Goal: Task Accomplishment & Management: Use online tool/utility

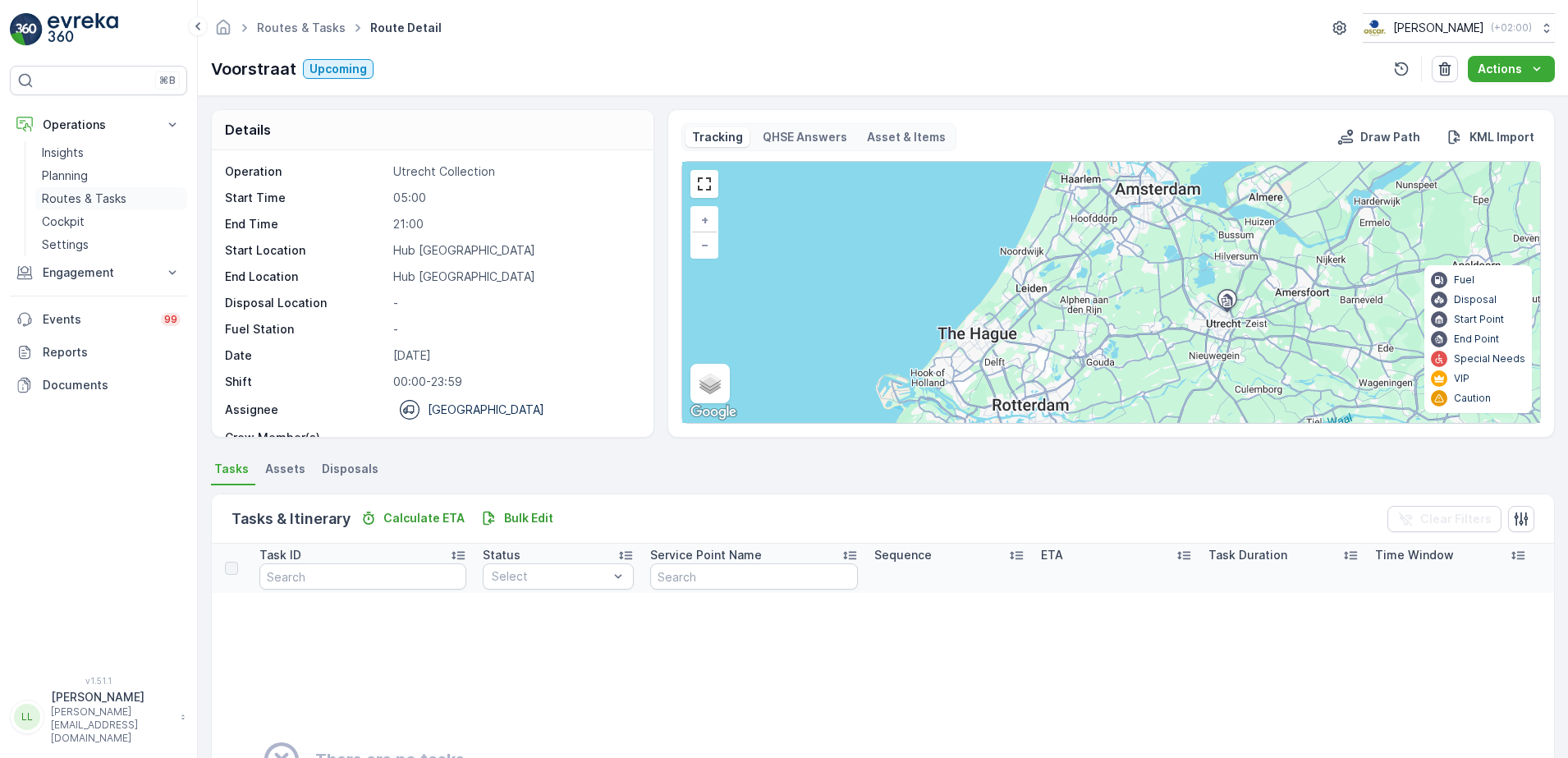
drag, startPoint x: 75, startPoint y: 196, endPoint x: 90, endPoint y: 196, distance: 15.0
click at [75, 196] on p "Routes & Tasks" at bounding box center [84, 199] width 85 height 16
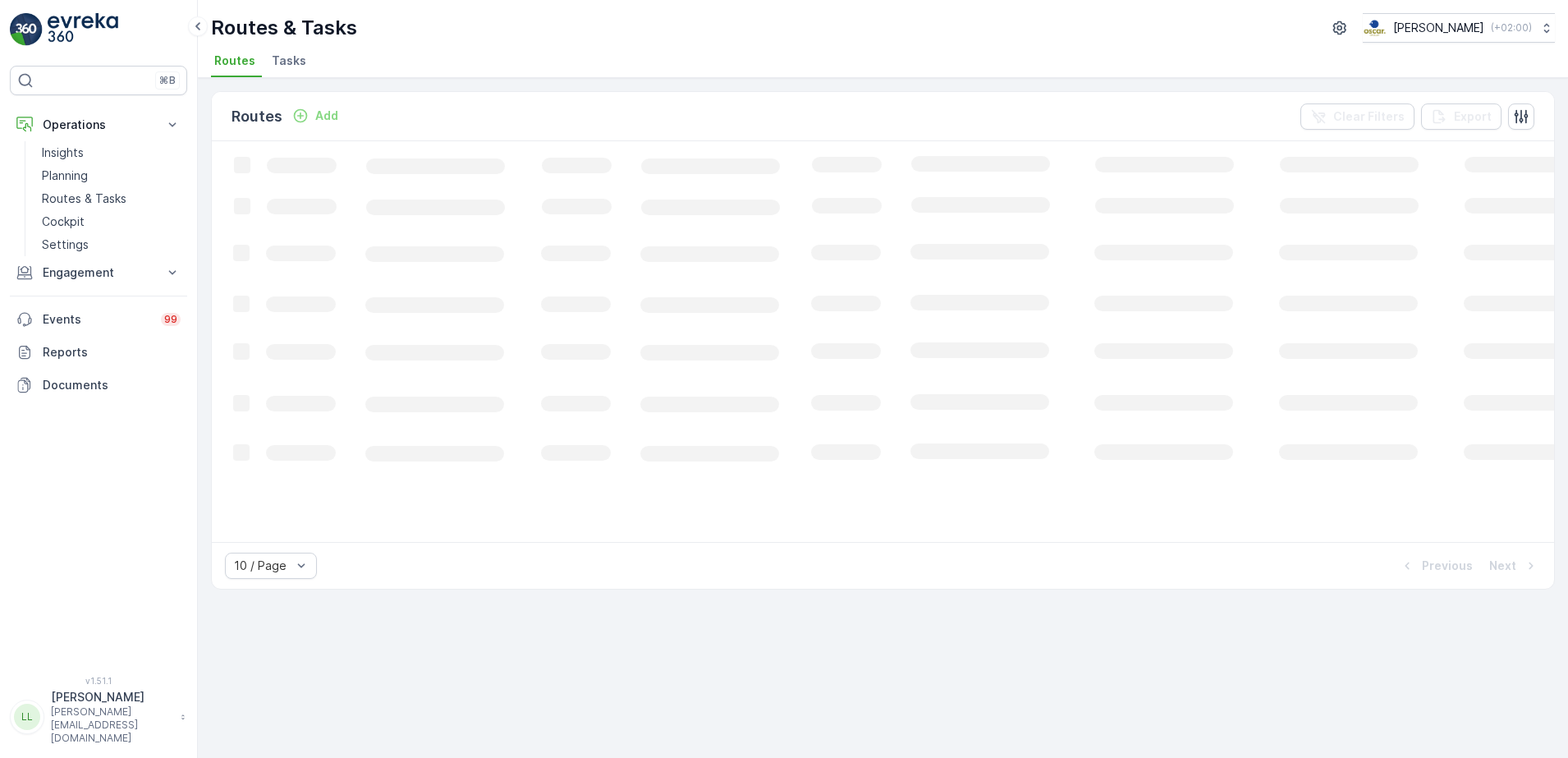
click at [294, 65] on span "Tasks" at bounding box center [289, 61] width 35 height 16
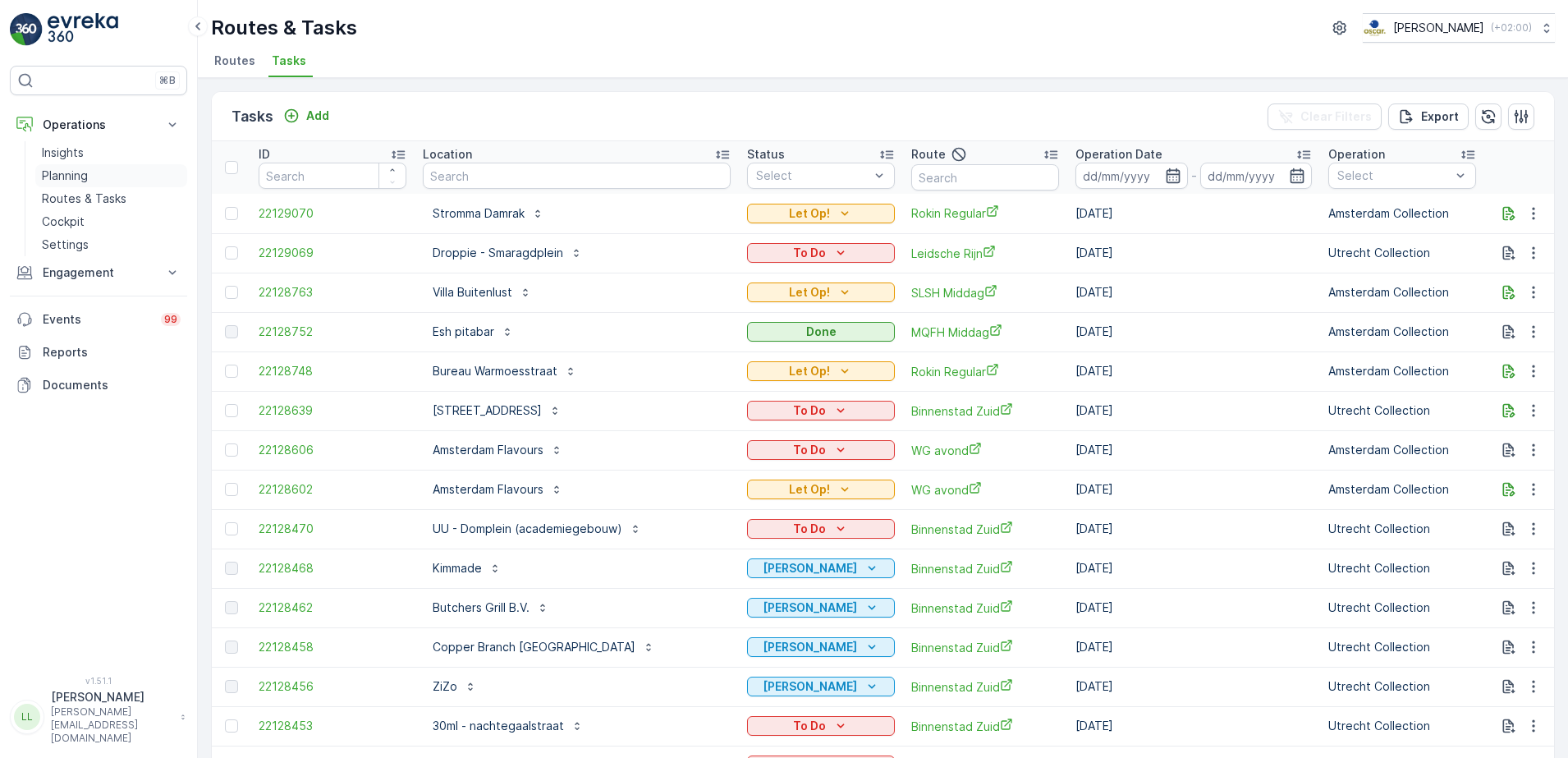
click at [71, 178] on p "Planning" at bounding box center [65, 176] width 46 height 16
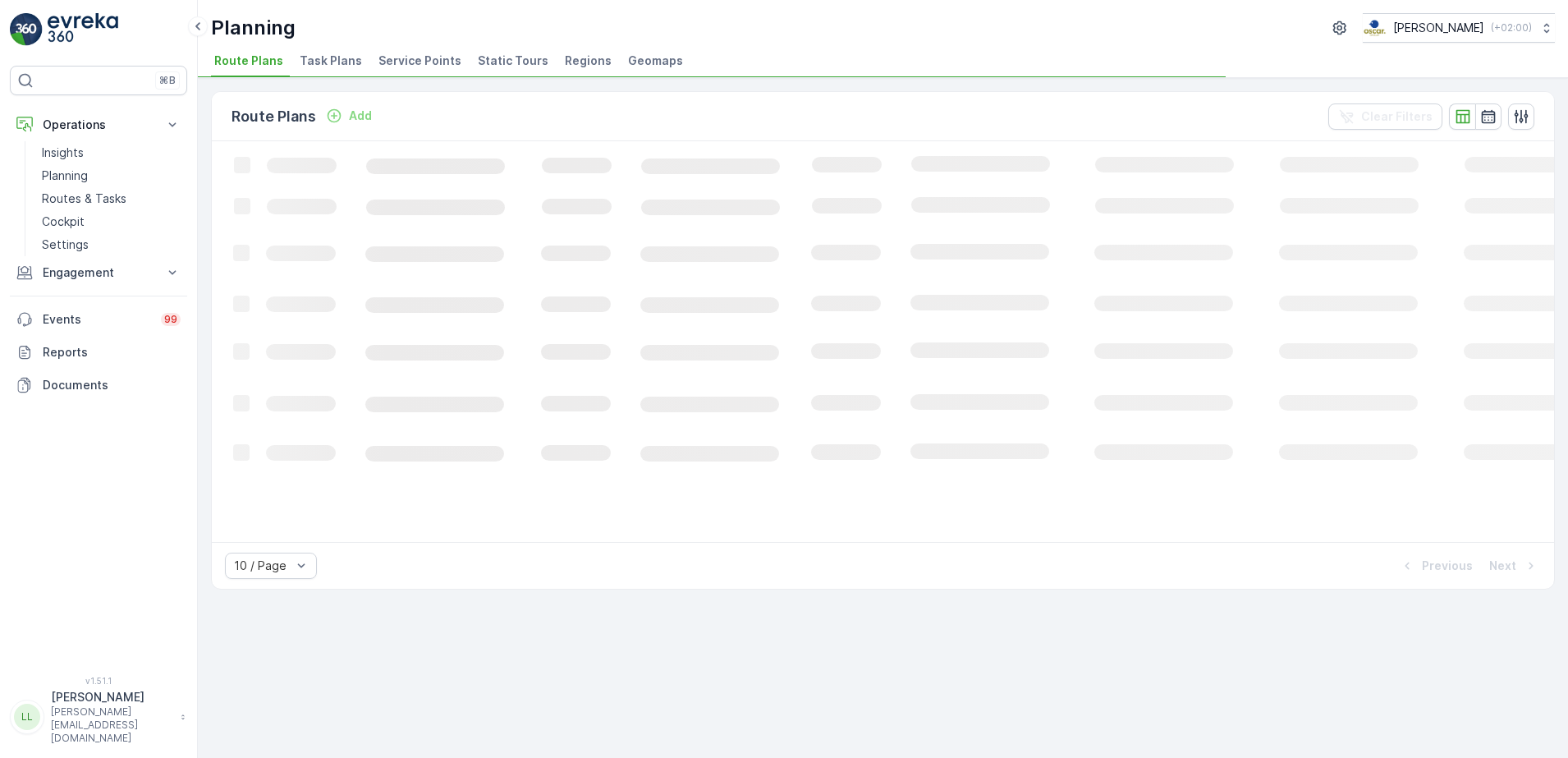
click at [321, 58] on span "Task Plans" at bounding box center [331, 61] width 62 height 16
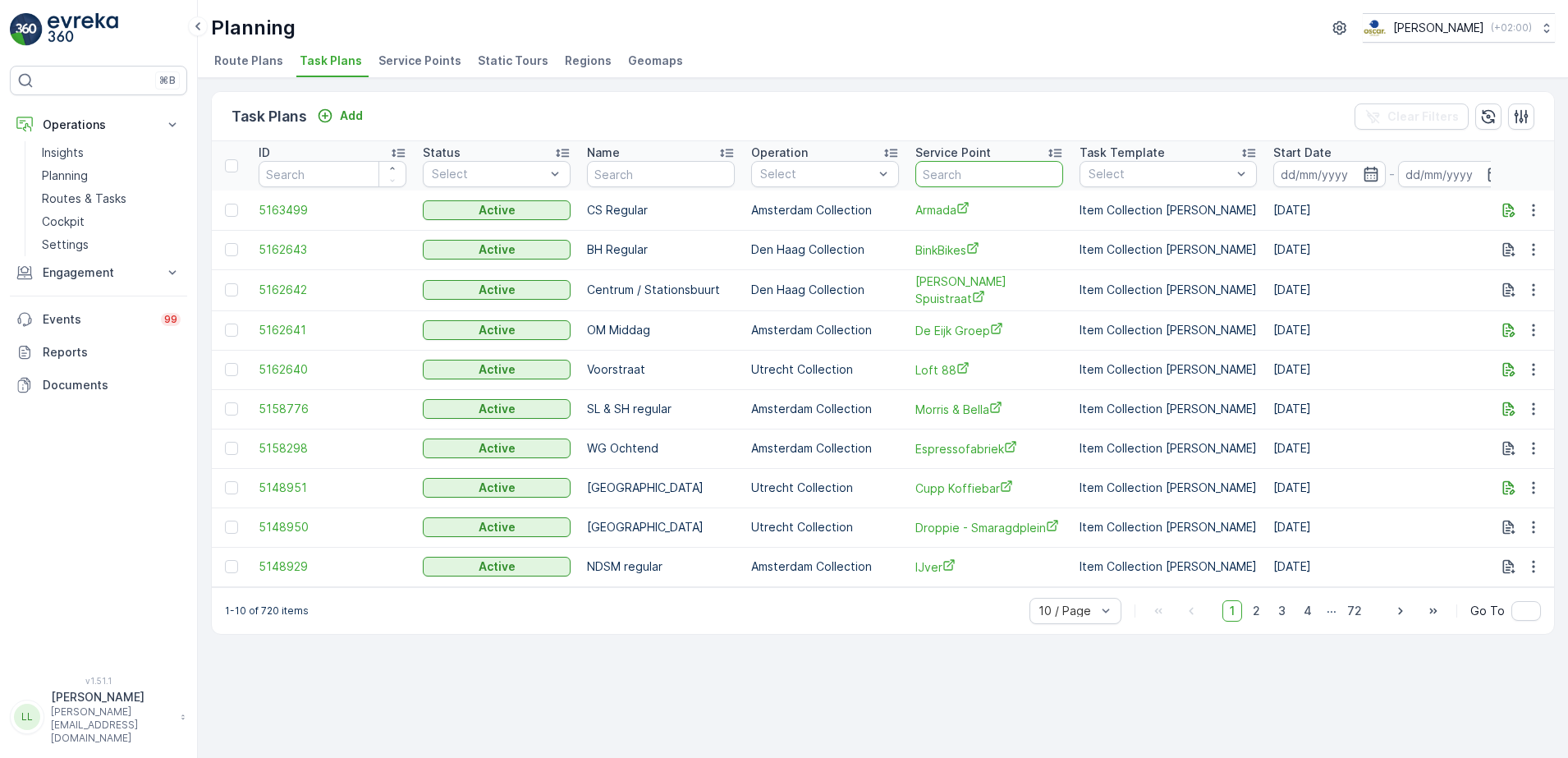
click at [976, 174] on input "text" at bounding box center [990, 174] width 148 height 26
click at [645, 171] on input "text" at bounding box center [661, 174] width 148 height 26
type input "uva"
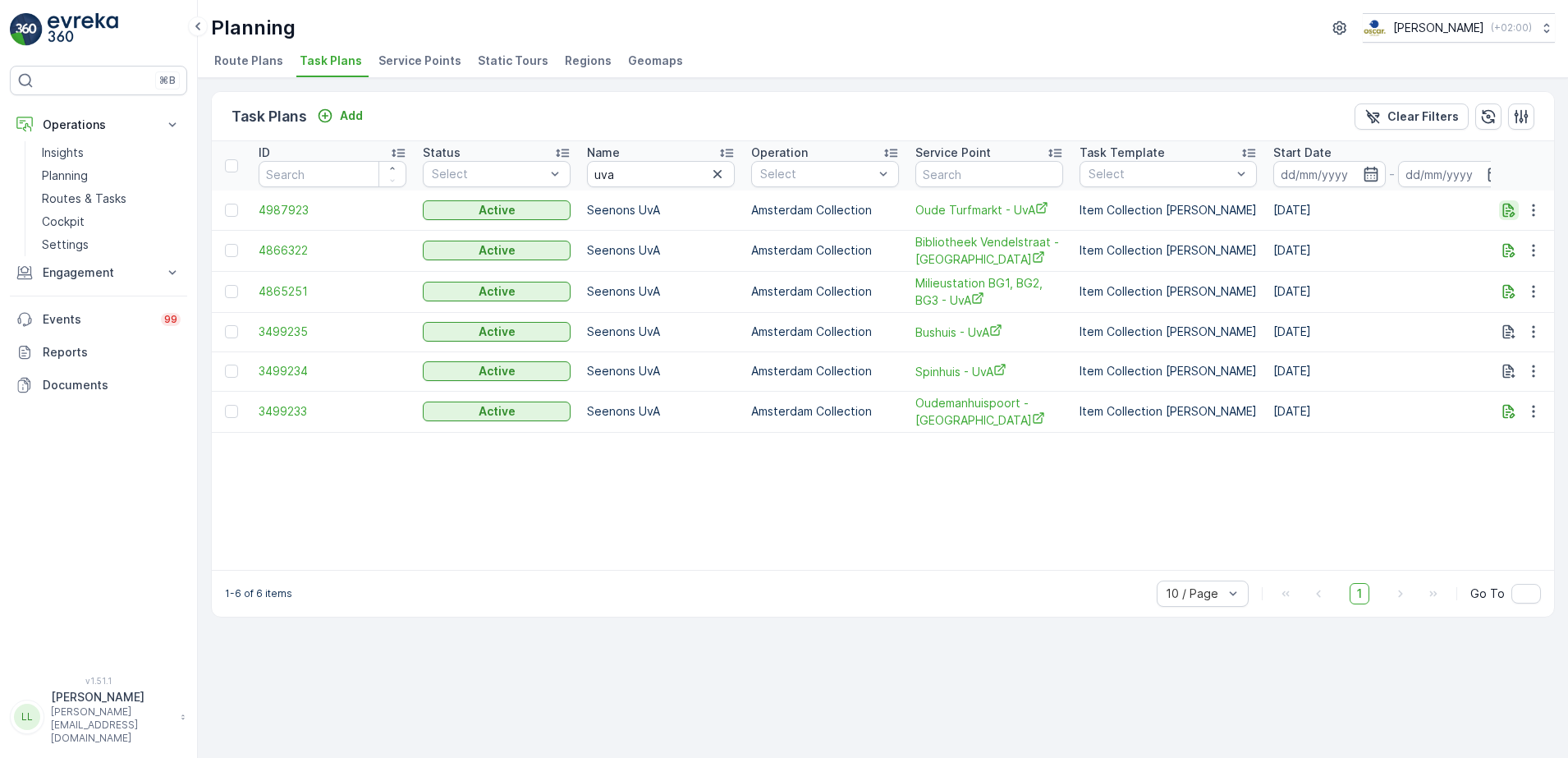
click at [1515, 210] on icon "button" at bounding box center [1509, 210] width 16 height 16
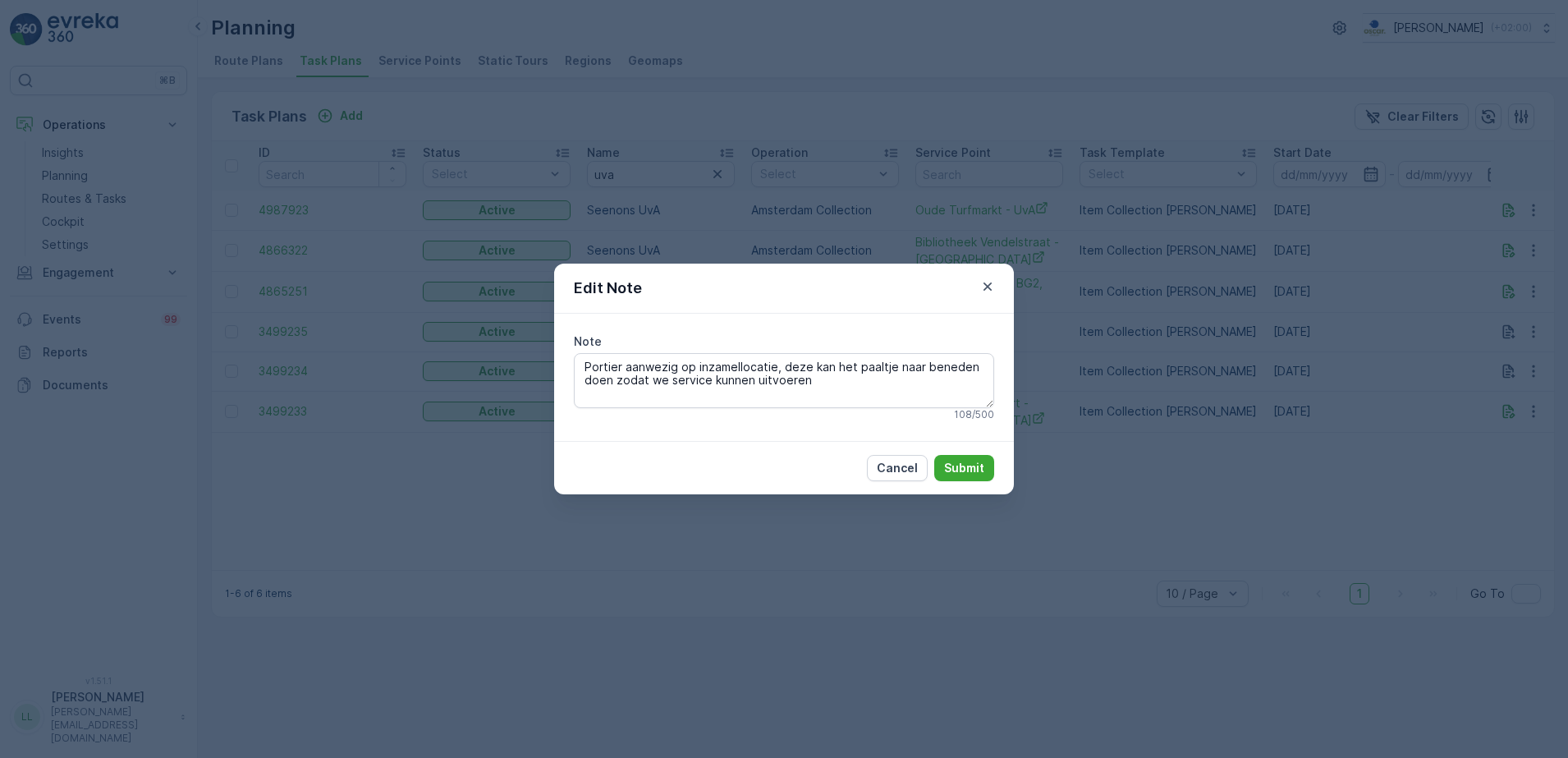
click at [1515, 214] on div "Edit Note Note Portier aanwezig op inzamellocatie, deze kan het paaltje naar be…" at bounding box center [784, 379] width 1568 height 758
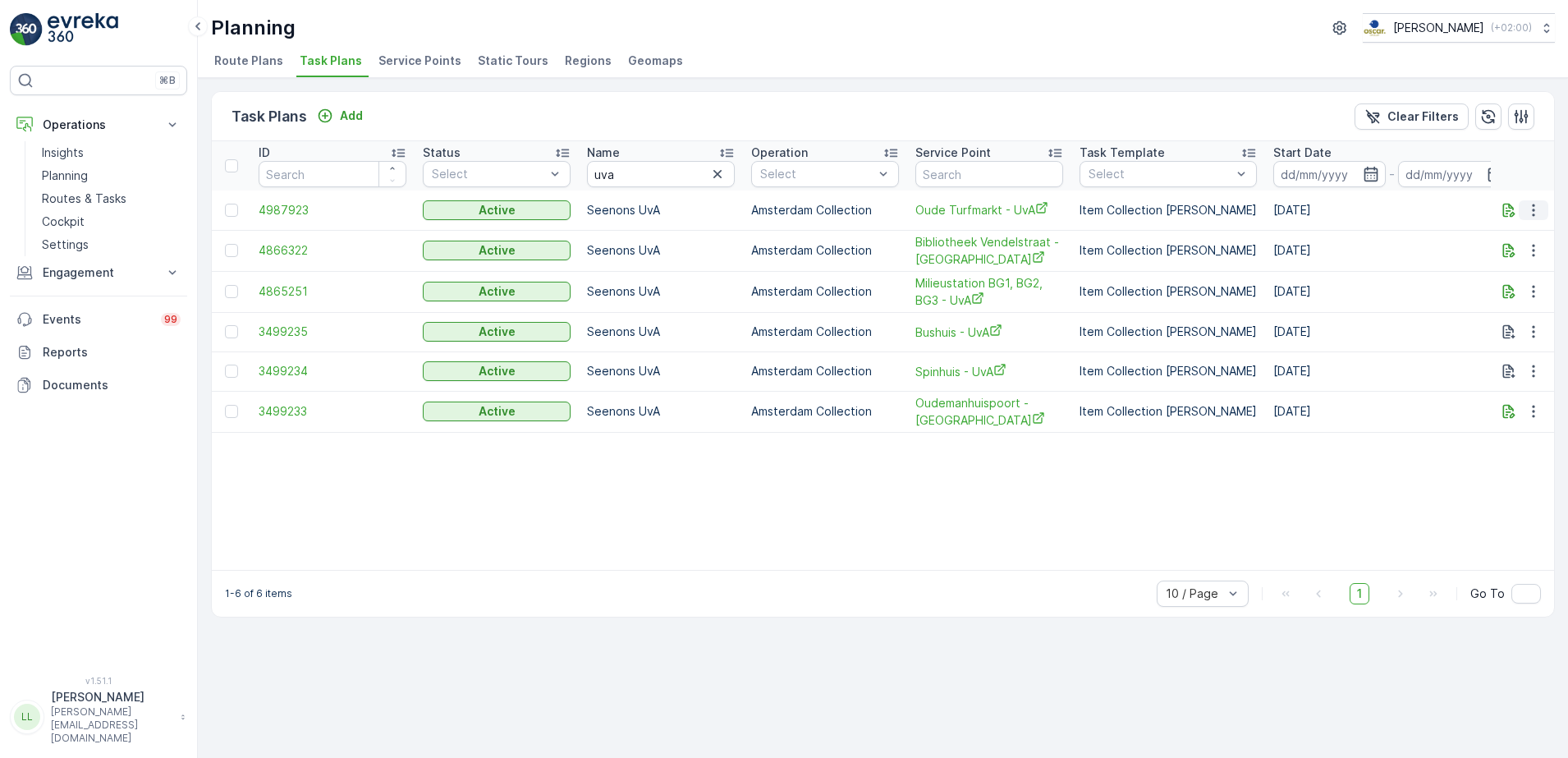
click at [1536, 215] on icon "button" at bounding box center [1533, 210] width 16 height 16
click at [1508, 258] on span "Edit Task Plan" at bounding box center [1504, 258] width 76 height 16
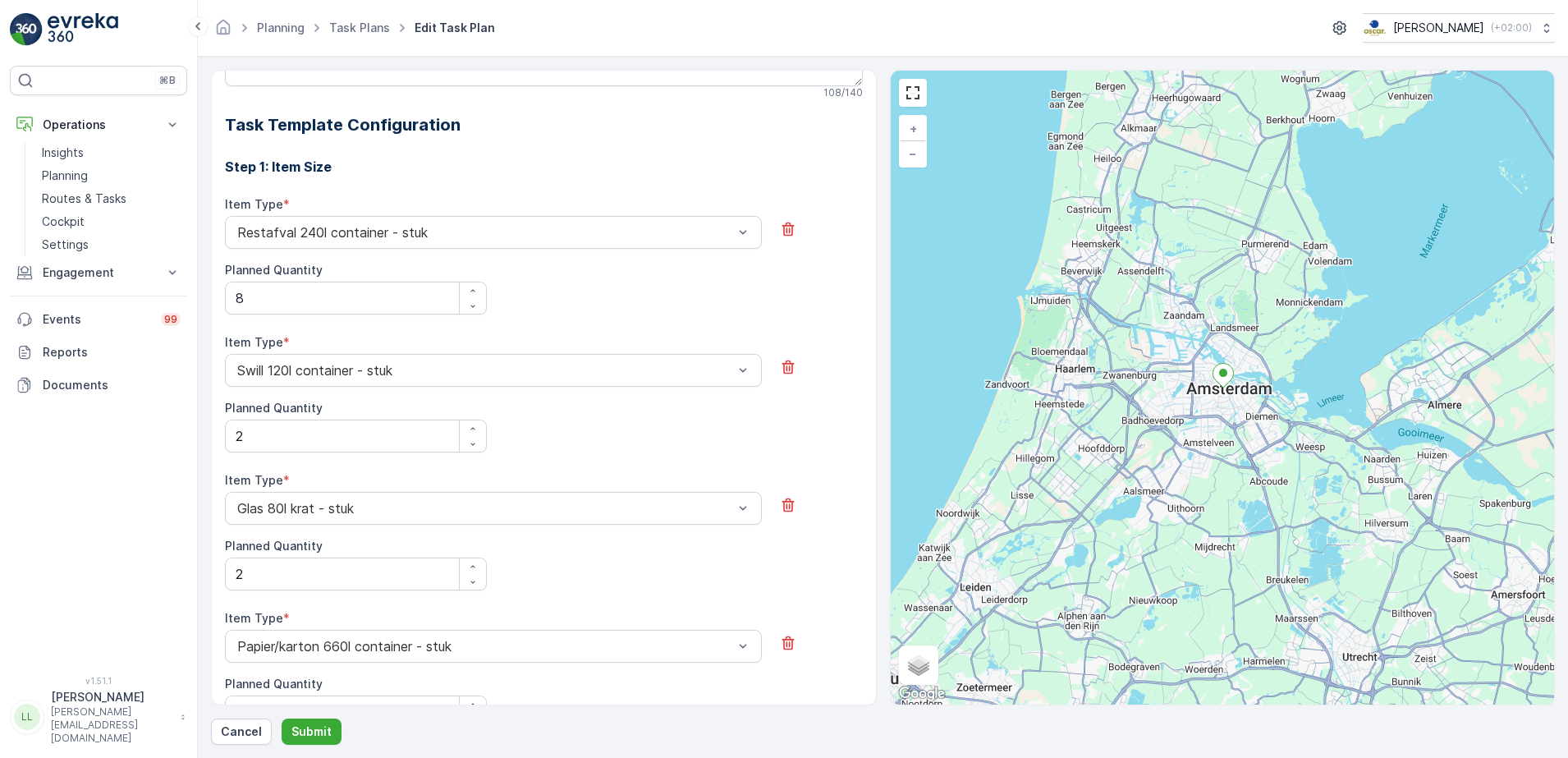
scroll to position [372, 0]
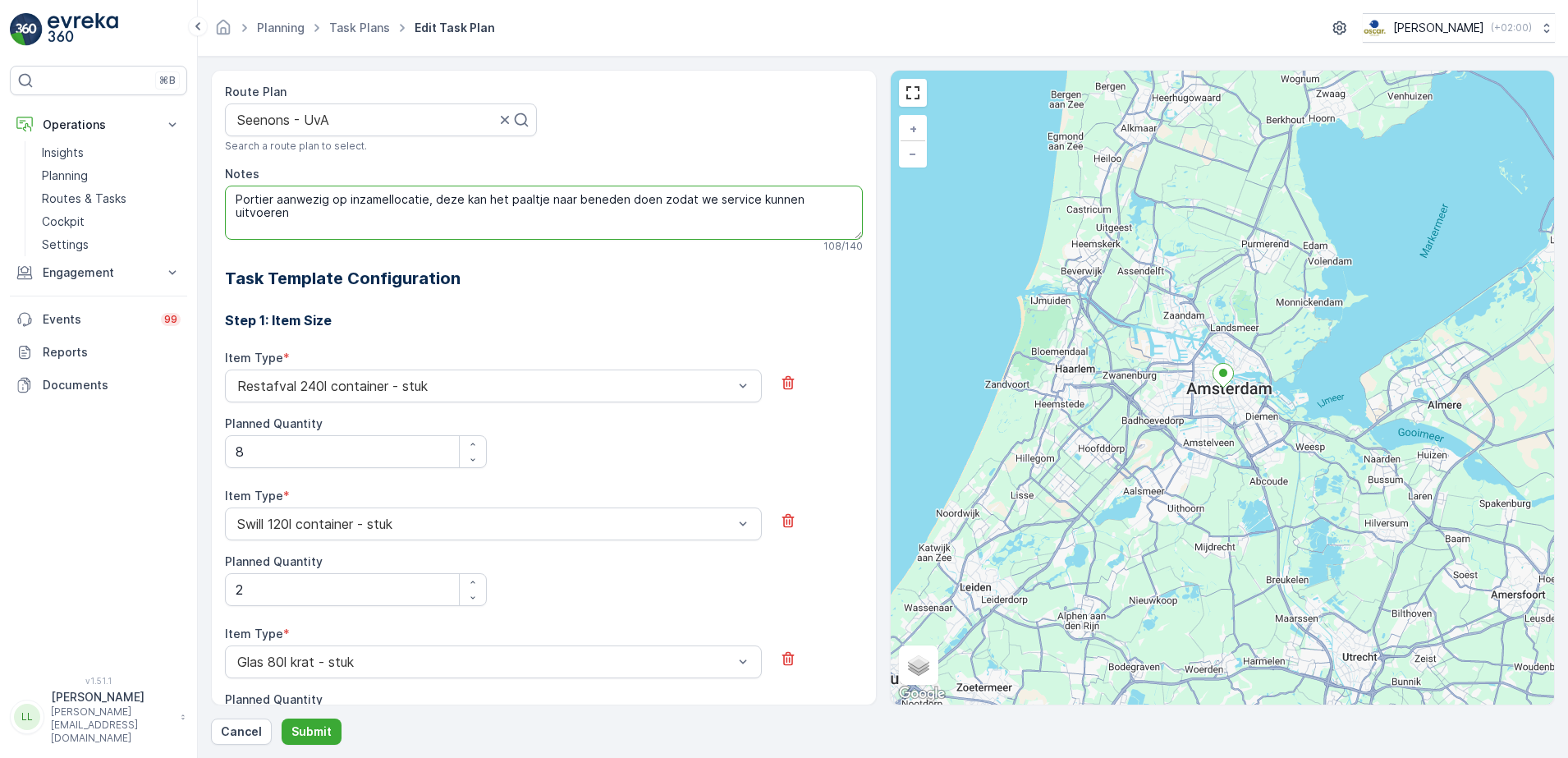
click at [238, 201] on textarea "Portier aanwezig op inzamellocatie, deze kan het paaltje naar beneden doen zoda…" at bounding box center [543, 213] width 638 height 54
click at [849, 200] on textarea "Portier aanwezig op inzamellocatie, deze kan het paaltje naar beneden doen zoda…" at bounding box center [543, 213] width 638 height 54
click at [238, 199] on textarea "Portier aanwezig op inzamellocatie, deze kan het paaltje naar beneden doen zoda…" at bounding box center [543, 213] width 638 height 54
click at [328, 194] on textarea "Voor 19.00. Portier aanwezig op inzamellocatie, deze kan het paaltje naar bened…" at bounding box center [543, 213] width 638 height 54
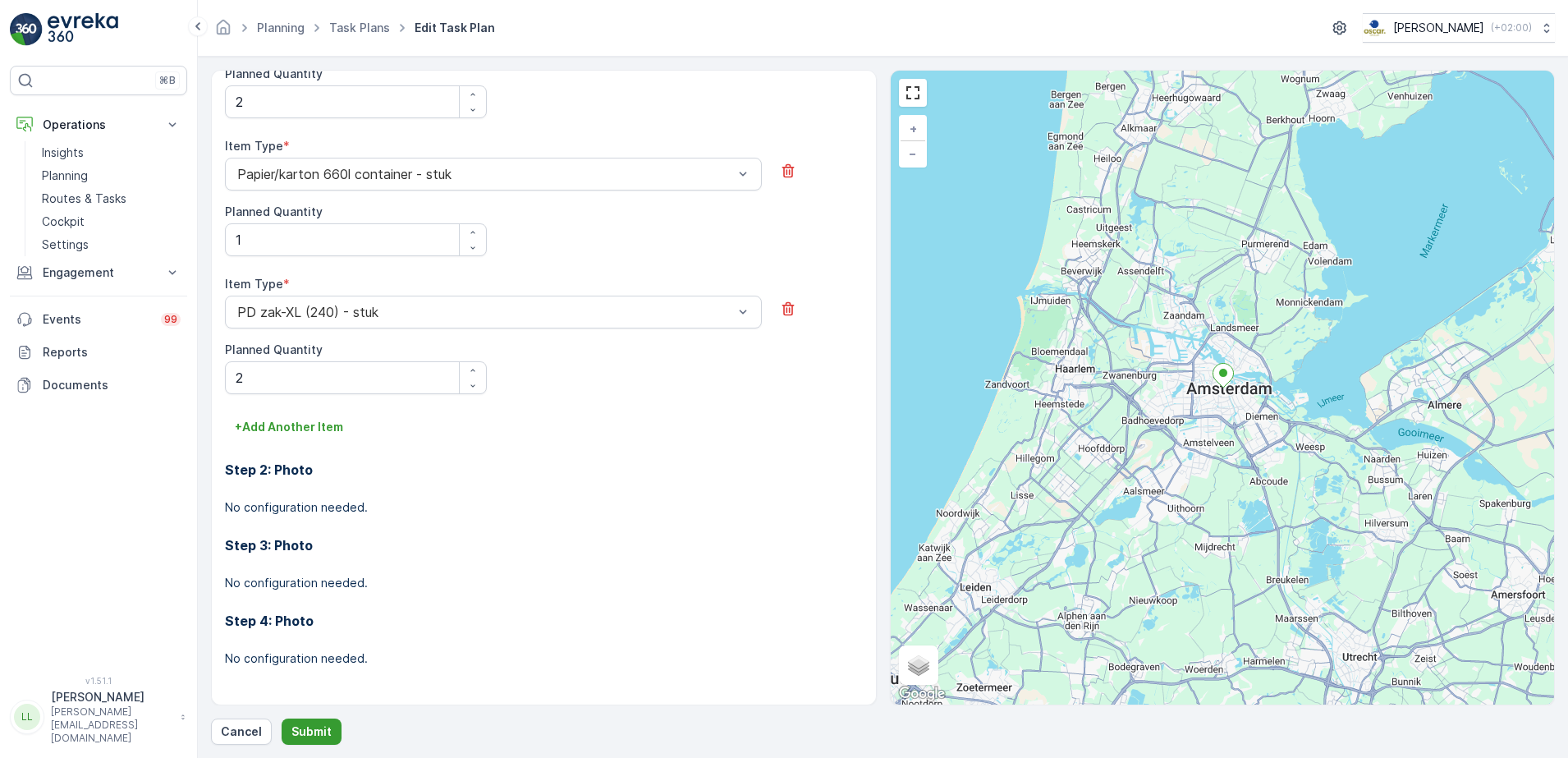
scroll to position [999, 0]
type textarea "Voor 19.00 servicen. Portier aanwezig op inzamellocatie, deze kan het paaltje n…"
click at [324, 728] on p "Submit" at bounding box center [312, 731] width 40 height 16
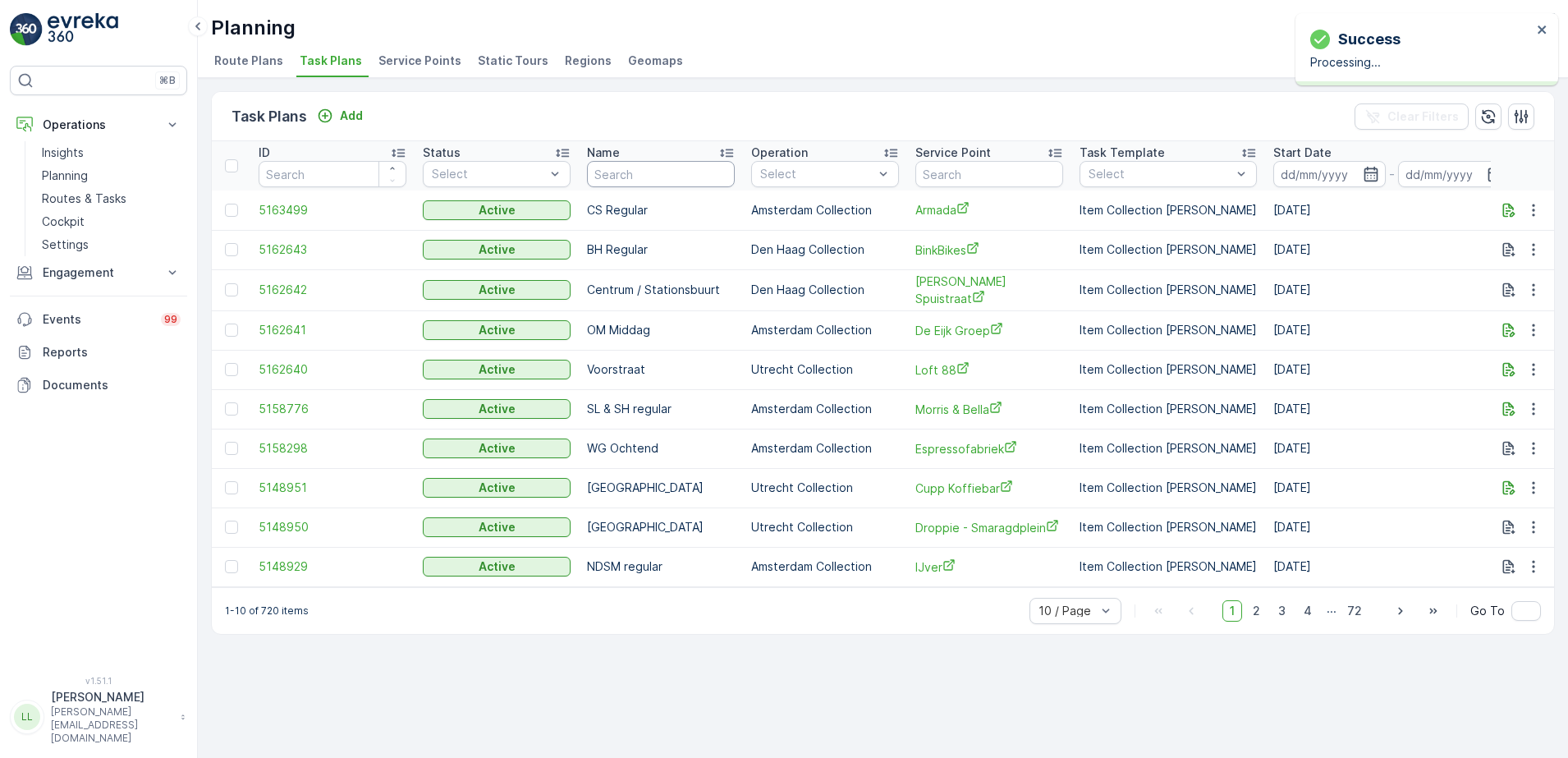
click at [666, 175] on input "text" at bounding box center [661, 174] width 148 height 26
type input "uva"
